Goal: Find specific page/section: Find specific page/section

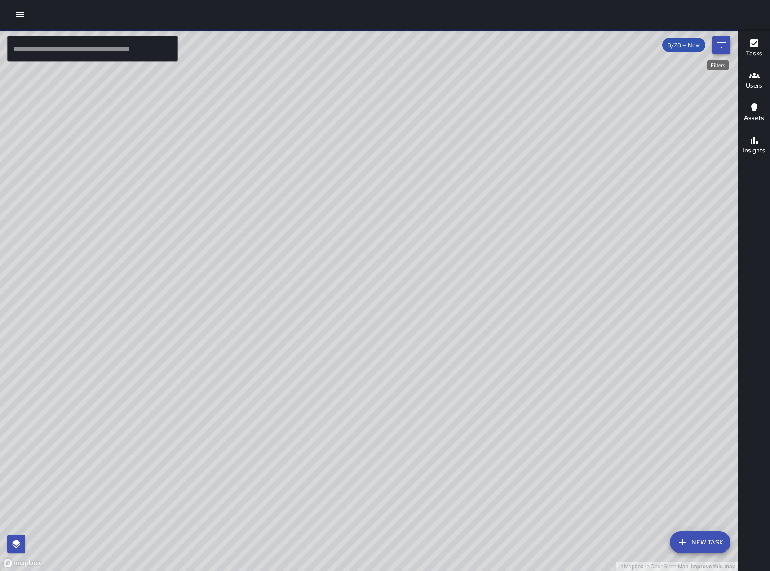
click at [717, 46] on icon "Filters" at bounding box center [721, 45] width 11 height 11
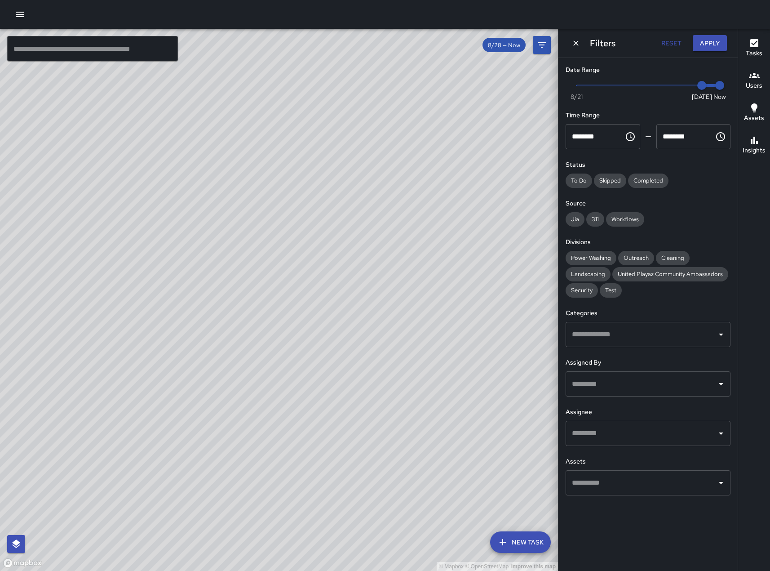
click at [593, 75] on h6 "Date Range" at bounding box center [648, 70] width 165 height 10
click at [591, 88] on span "Now [DATE] [DATE] 5:07 pm" at bounding box center [647, 85] width 143 height 13
type input "*"
click at [576, 101] on span "8/21" at bounding box center [577, 96] width 12 height 9
click at [575, 101] on span "8/21" at bounding box center [577, 96] width 12 height 9
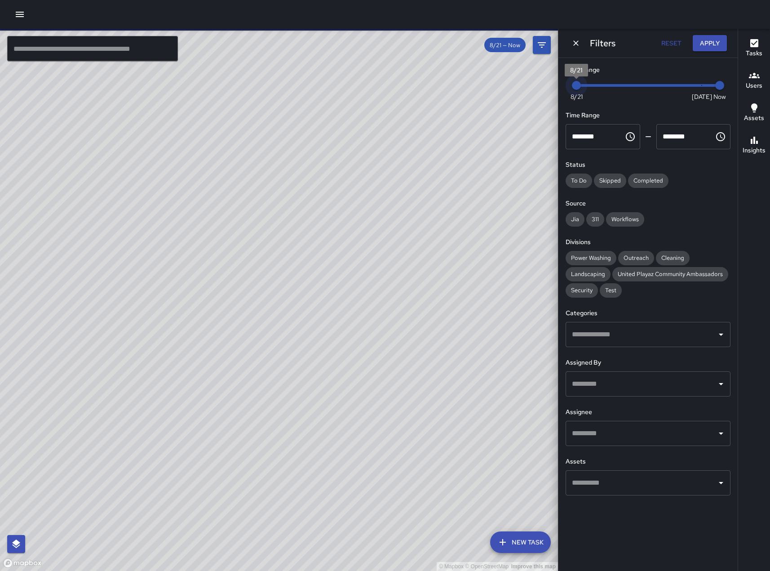
drag, startPoint x: 571, startPoint y: 101, endPoint x: 566, endPoint y: 102, distance: 5.4
click at [566, 102] on div "Now [DATE] [DATE] 5:07 pm" at bounding box center [648, 91] width 165 height 25
type input "*"
drag, startPoint x: 720, startPoint y: 90, endPoint x: 559, endPoint y: 99, distance: 160.7
click at [559, 99] on div "Date Range Now [DATE] 8/21 8/22 Time Range ******** ​ ******** ​ Status To Do S…" at bounding box center [647, 280] width 179 height 444
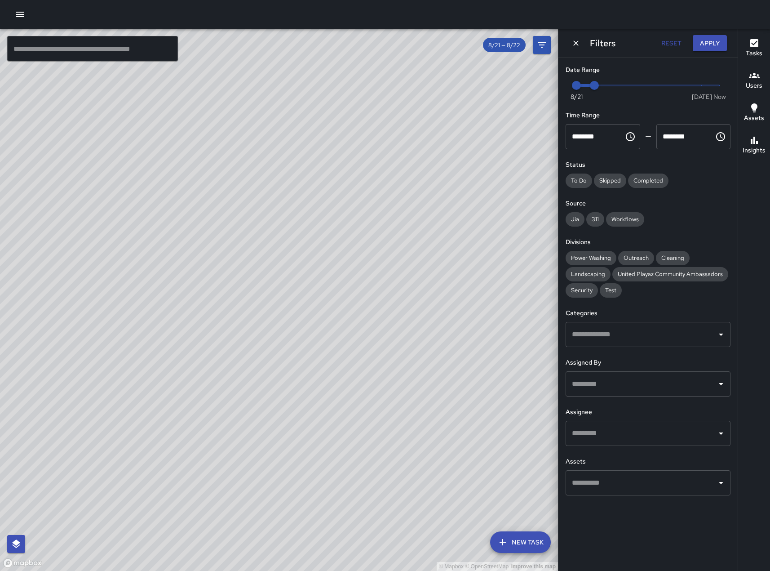
click at [599, 72] on h6 "Date Range" at bounding box center [648, 70] width 165 height 10
click at [595, 84] on span "8/22" at bounding box center [594, 85] width 9 height 9
click at [576, 89] on span "8/21" at bounding box center [576, 85] width 9 height 9
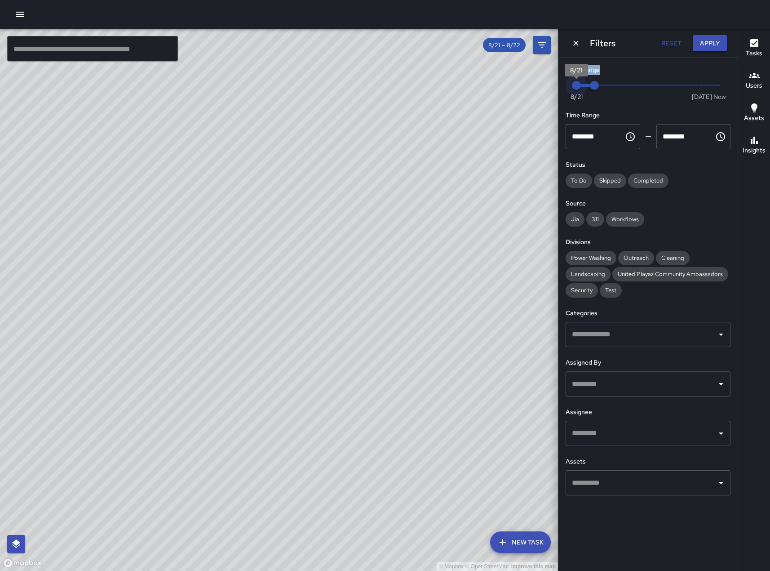
click at [576, 89] on span "8/21" at bounding box center [576, 85] width 9 height 9
click at [579, 98] on span "8/21" at bounding box center [577, 96] width 12 height 9
click at [699, 182] on div "Status To Do Skipped Completed" at bounding box center [648, 174] width 165 height 28
click at [512, 46] on span "8/21 — 8/22" at bounding box center [504, 45] width 43 height 8
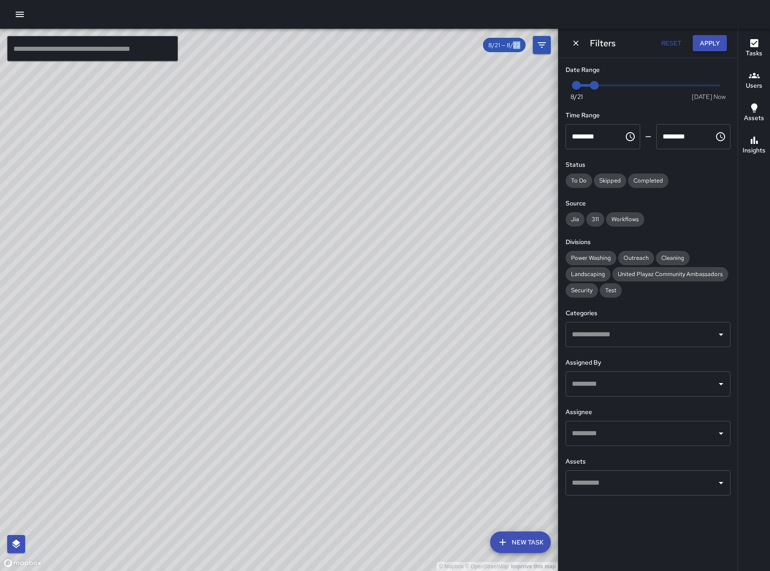
click at [511, 46] on span "8/21 — 8/22" at bounding box center [504, 45] width 43 height 8
click at [576, 43] on icon "Dismiss" at bounding box center [575, 43] width 9 height 9
